Goal: Navigation & Orientation: Find specific page/section

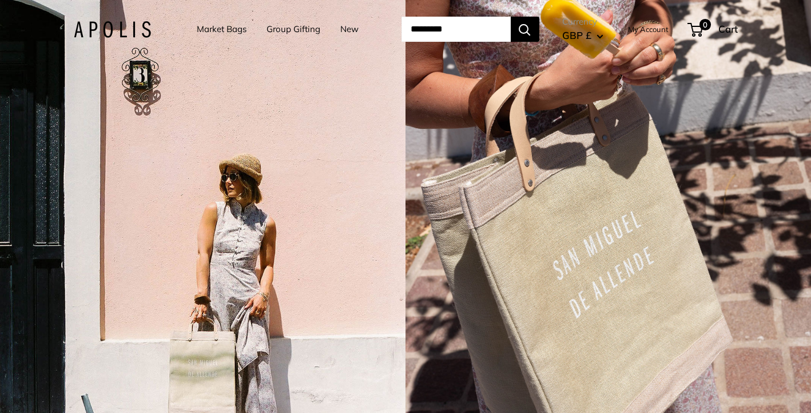
click at [235, 31] on link "Market Bags" at bounding box center [222, 29] width 50 height 16
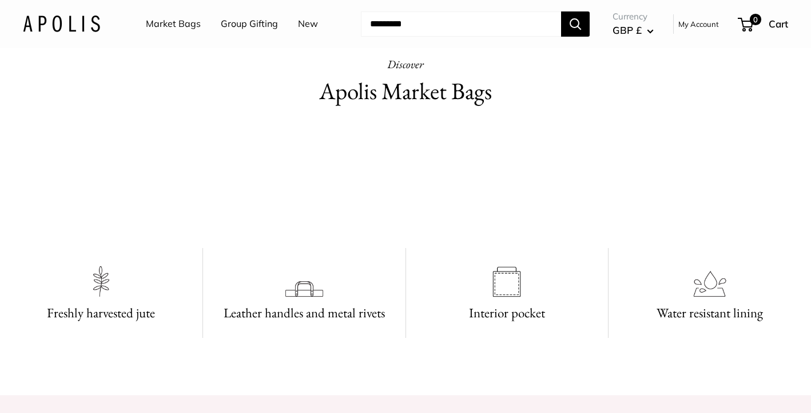
scroll to position [520, 0]
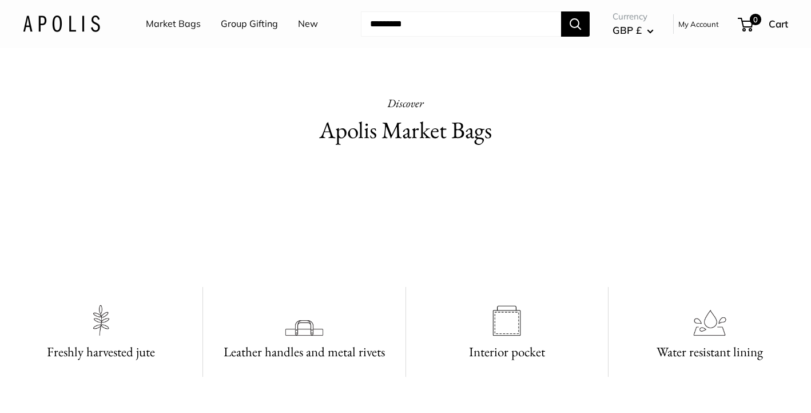
click at [178, 23] on link "Market Bags" at bounding box center [173, 23] width 55 height 17
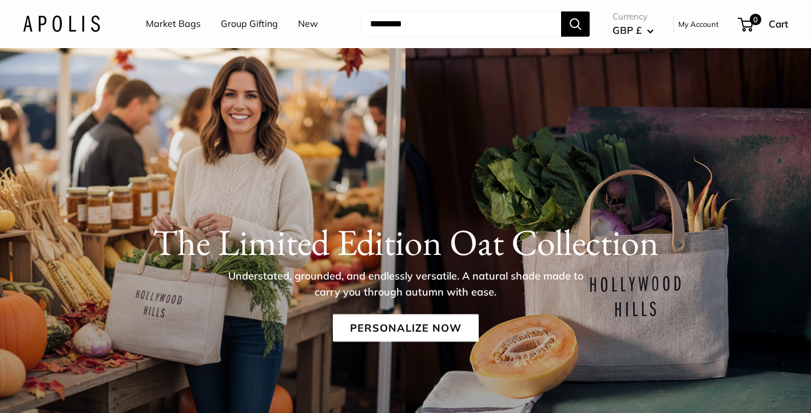
click at [97, 25] on img at bounding box center [61, 23] width 77 height 17
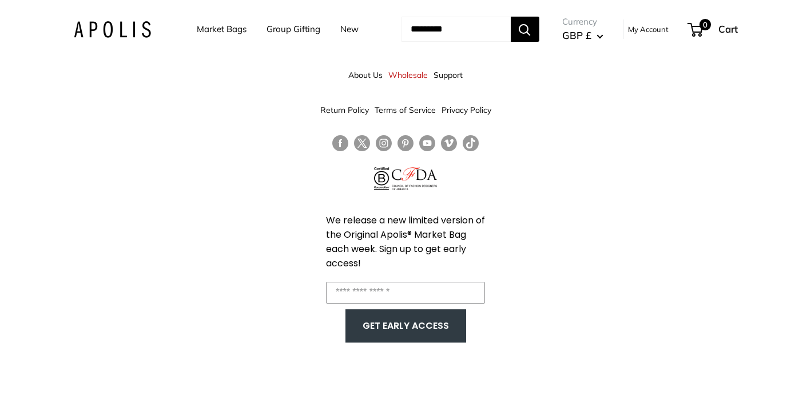
click at [343, 26] on link "New" at bounding box center [350, 29] width 18 height 16
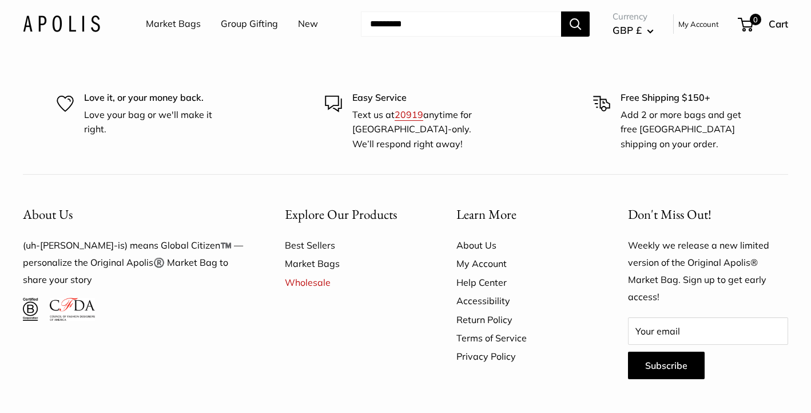
scroll to position [6586, 0]
